Goal: Information Seeking & Learning: Learn about a topic

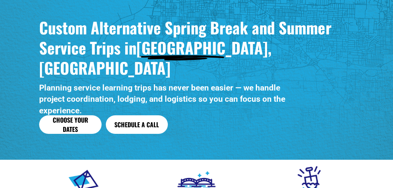
scroll to position [70, 0]
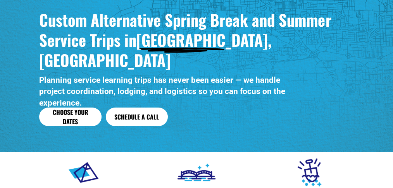
click at [53, 108] on link "Choose Your Dates" at bounding box center [70, 117] width 62 height 19
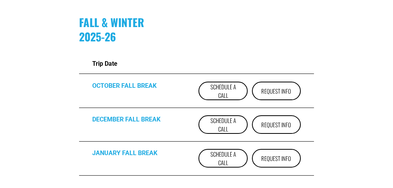
scroll to position [214, 0]
drag, startPoint x: 273, startPoint y: 69, endPoint x: 268, endPoint y: 69, distance: 5.0
click at [268, 82] on link "Request Info" at bounding box center [276, 91] width 49 height 19
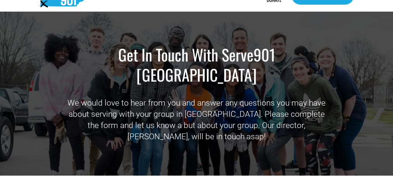
scroll to position [21, 0]
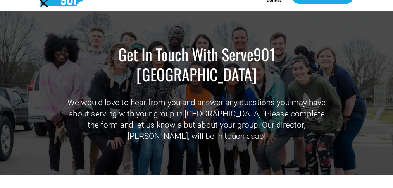
click at [268, 69] on div "Get In Touch With Serve901 Memphis We would love to hear from you and answer an…" at bounding box center [196, 94] width 261 height 98
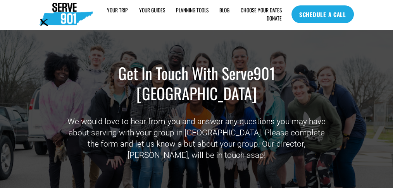
scroll to position [0, 0]
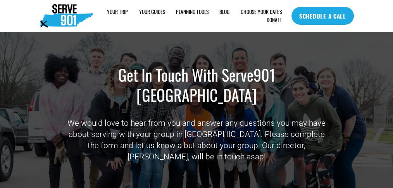
click at [0, 0] on span "FAQs" at bounding box center [0, 0] width 0 height 0
